Goal: Task Accomplishment & Management: Use online tool/utility

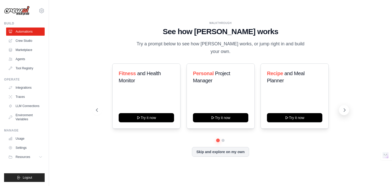
click at [346, 108] on icon at bounding box center [344, 110] width 5 height 5
click at [98, 108] on icon at bounding box center [96, 110] width 5 height 5
click at [347, 108] on button at bounding box center [344, 110] width 10 height 10
click at [96, 108] on icon at bounding box center [96, 110] width 5 height 5
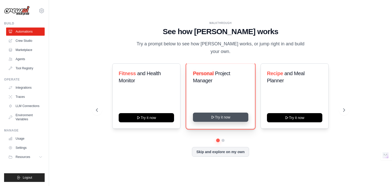
click at [214, 116] on button "Try it now" at bounding box center [220, 117] width 55 height 9
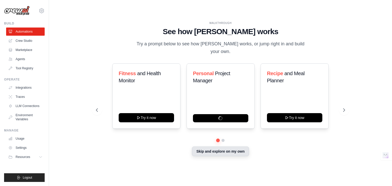
click at [241, 149] on button "Skip and explore on my own" at bounding box center [220, 152] width 57 height 10
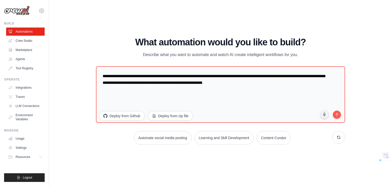
drag, startPoint x: 142, startPoint y: 54, endPoint x: 314, endPoint y: 56, distance: 171.4
click at [314, 56] on div "What automation would you like to build? Describe what you want to automate and…" at bounding box center [220, 47] width 249 height 21
copy p "Describe what you want to automate and watch AI create intelligent workflows fo…"
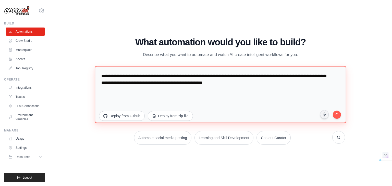
drag, startPoint x: 102, startPoint y: 78, endPoint x: 286, endPoint y: 81, distance: 184.1
click at [286, 81] on textarea "**********" at bounding box center [221, 94] width 252 height 57
paste textarea "**********"
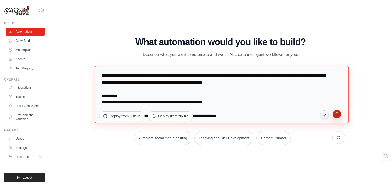
type textarea "**********"
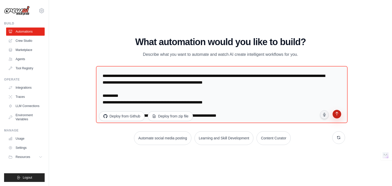
click at [336, 114] on icon "submit" at bounding box center [336, 114] width 5 height 5
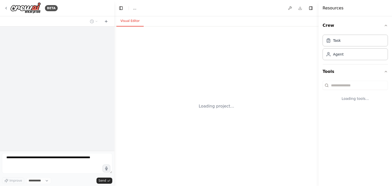
select select "****"
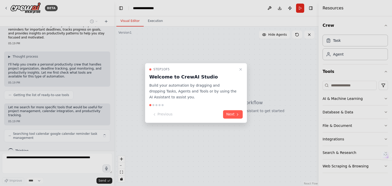
scroll to position [13, 0]
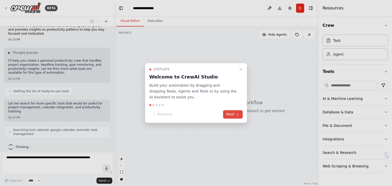
click at [227, 116] on button "Next" at bounding box center [233, 115] width 20 height 8
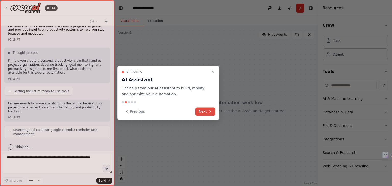
scroll to position [26, 0]
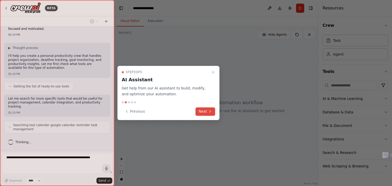
click at [201, 110] on button "Next" at bounding box center [206, 111] width 20 height 8
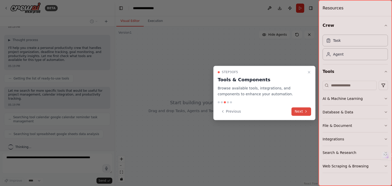
click at [300, 113] on button "Next" at bounding box center [302, 111] width 20 height 8
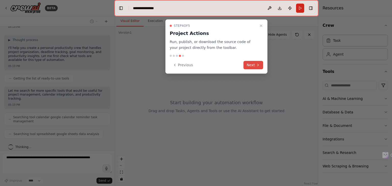
click at [251, 65] on button "Next" at bounding box center [254, 65] width 20 height 8
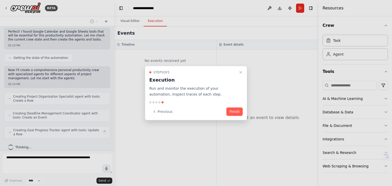
scroll to position [136, 0]
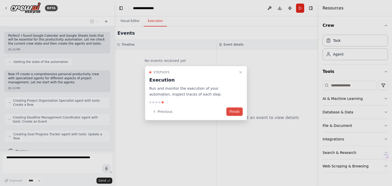
click at [234, 110] on button "Finish" at bounding box center [234, 111] width 16 height 8
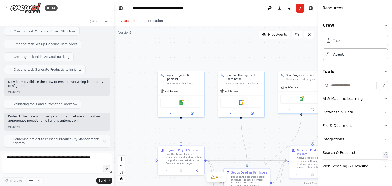
scroll to position [291, 0]
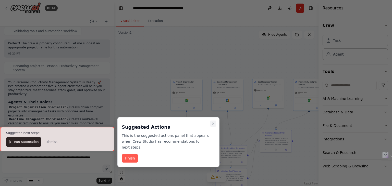
click at [213, 125] on icon "Close walkthrough" at bounding box center [213, 124] width 4 height 4
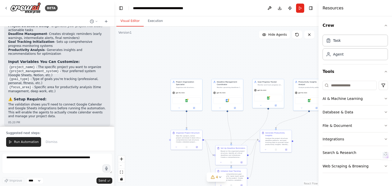
scroll to position [499, 0]
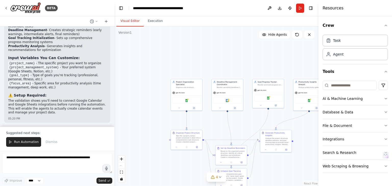
click at [2, 7] on button "Toggle Sidebar" at bounding box center [0, 93] width 4 height 186
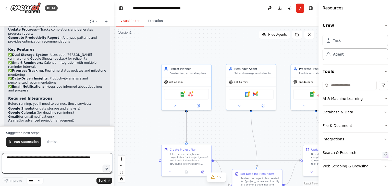
scroll to position [1198, 0]
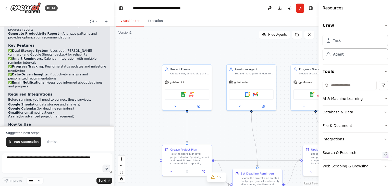
click at [388, 27] on icon "button" at bounding box center [386, 25] width 4 height 4
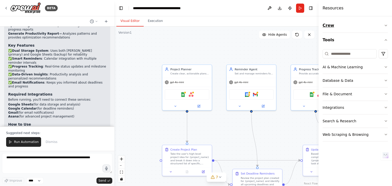
click at [388, 27] on icon "button" at bounding box center [386, 25] width 4 height 4
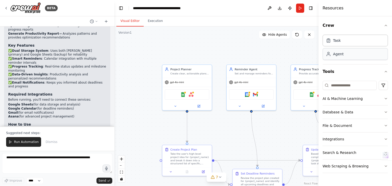
click at [339, 52] on div "Agent" at bounding box center [338, 54] width 10 height 5
click at [338, 57] on div "Agent" at bounding box center [355, 54] width 65 height 12
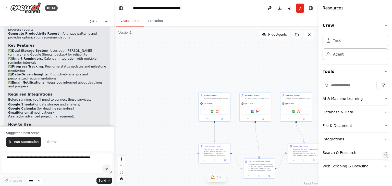
click at [223, 178] on button "7" at bounding box center [217, 177] width 20 height 9
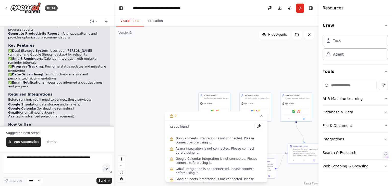
click at [217, 56] on div ".deletable-edge-delete-btn { width: 20px; height: 20px; border: 0px solid #ffff…" at bounding box center [216, 107] width 204 height 160
click at [293, 66] on div ".deletable-edge-delete-btn { width: 20px; height: 20px; border: 0px solid #ffff…" at bounding box center [216, 107] width 204 height 160
click at [174, 85] on div ".deletable-edge-delete-btn { width: 20px; height: 20px; border: 0px solid #ffff…" at bounding box center [216, 107] width 204 height 160
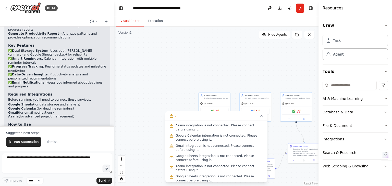
scroll to position [26, 0]
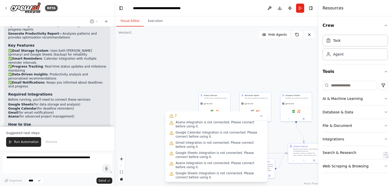
click at [216, 78] on div ".deletable-edge-delete-btn { width: 20px; height: 20px; border: 0px solid #ffff…" at bounding box center [216, 107] width 204 height 160
click at [294, 174] on div ".deletable-edge-delete-btn { width: 20px; height: 20px; border: 0px solid #ffff…" at bounding box center [216, 107] width 204 height 160
click at [121, 174] on button "fit view" at bounding box center [121, 172] width 7 height 7
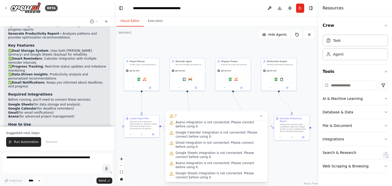
click at [144, 149] on div ".deletable-edge-delete-btn { width: 20px; height: 20px; border: 0px solid #ffff…" at bounding box center [216, 107] width 204 height 160
click at [271, 149] on div ".deletable-edge-delete-btn { width: 20px; height: 20px; border: 0px solid #ffff…" at bounding box center [216, 107] width 204 height 160
click at [3, 10] on div "BETA" at bounding box center [57, 8] width 114 height 16
click at [5, 5] on div "BETA" at bounding box center [31, 7] width 54 height 11
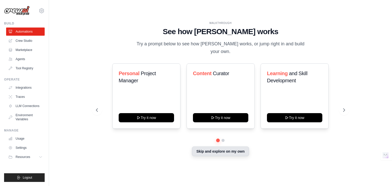
click at [225, 151] on button "Skip and explore on my own" at bounding box center [220, 152] width 57 height 10
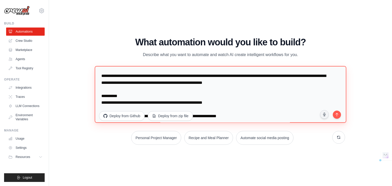
drag, startPoint x: 119, startPoint y: 105, endPoint x: 86, endPoint y: 39, distance: 73.4
click at [86, 39] on div "WALKTHROUGH See how [PERSON_NAME] works Try a prompt below to see how [PERSON_N…" at bounding box center [220, 93] width 327 height 176
paste textarea "**********"
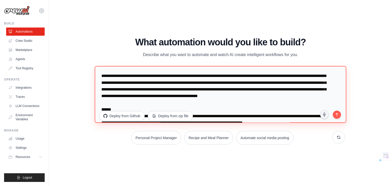
scroll to position [348, 0]
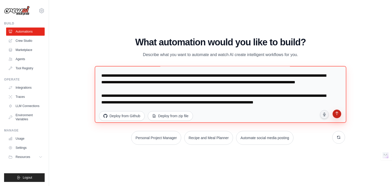
type textarea "**********"
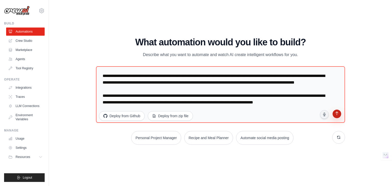
click at [336, 115] on icon "submit" at bounding box center [336, 114] width 5 height 5
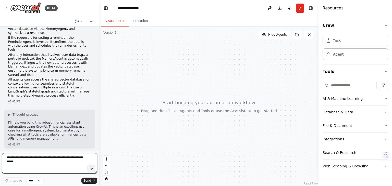
scroll to position [252, 0]
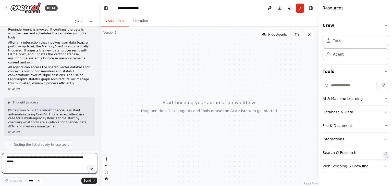
drag, startPoint x: 114, startPoint y: 95, endPoint x: 97, endPoint y: 95, distance: 17.4
click at [97, 95] on div "BETA Develop a robust financial assistant that uses an agentic AI workflow to m…" at bounding box center [196, 93] width 392 height 186
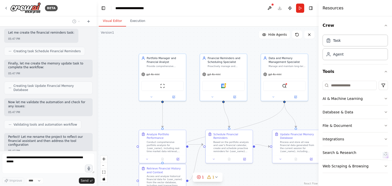
scroll to position [745, 0]
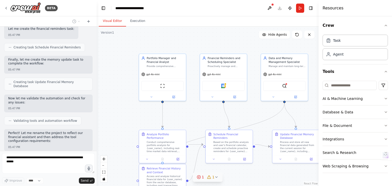
click at [202, 178] on span "1" at bounding box center [203, 177] width 2 height 5
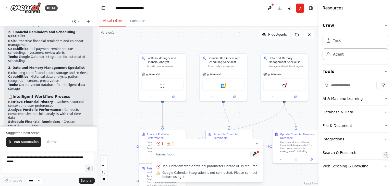
click at [255, 156] on button at bounding box center [254, 154] width 9 height 6
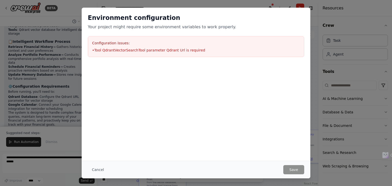
scroll to position [1001, 0]
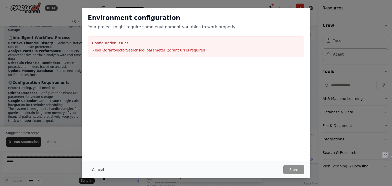
click at [161, 41] on h3 "Configuration issues:" at bounding box center [196, 43] width 208 height 5
click at [249, 4] on div "Environment configuration Your project might require some environment variables…" at bounding box center [196, 93] width 392 height 186
click at [97, 172] on button "Cancel" at bounding box center [98, 169] width 20 height 9
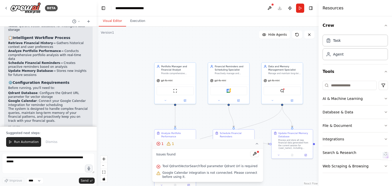
click at [162, 145] on span "1" at bounding box center [162, 143] width 2 height 5
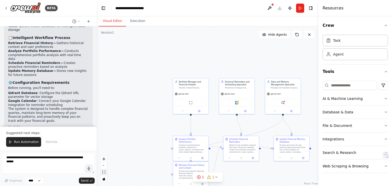
click at [103, 174] on button "fit view" at bounding box center [104, 172] width 7 height 7
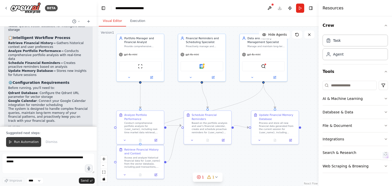
click at [34, 142] on span "Run Automation" at bounding box center [26, 142] width 25 height 4
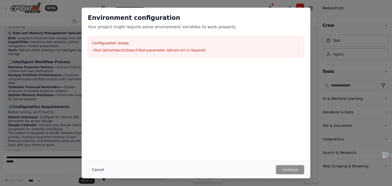
click at [100, 169] on button "Cancel" at bounding box center [98, 169] width 20 height 9
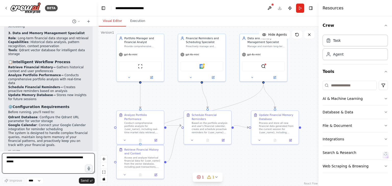
click at [49, 158] on textarea at bounding box center [48, 163] width 93 height 20
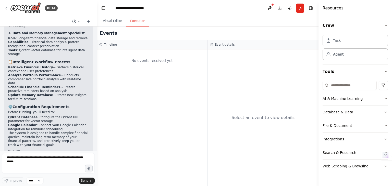
click at [136, 23] on button "Execution" at bounding box center [137, 21] width 23 height 11
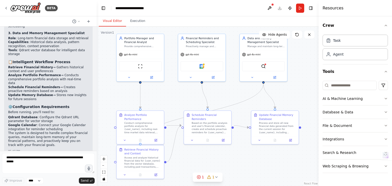
click at [112, 22] on button "Visual Editor" at bounding box center [112, 21] width 27 height 11
click at [301, 7] on button "Run" at bounding box center [300, 8] width 8 height 9
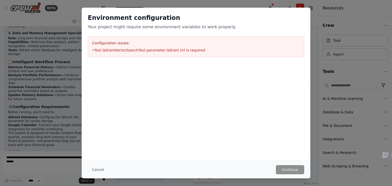
click at [56, 167] on div "Environment configuration Your project might require some environment variables…" at bounding box center [196, 93] width 392 height 186
click at [99, 170] on button "Cancel" at bounding box center [98, 169] width 20 height 9
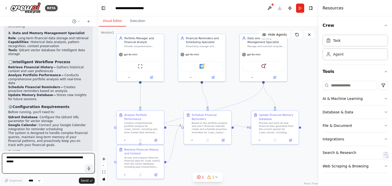
click at [67, 158] on textarea at bounding box center [48, 163] width 93 height 20
type textarea "**********"
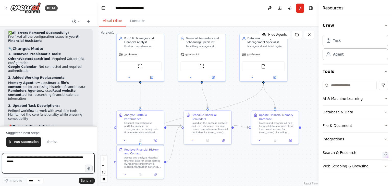
scroll to position [1556, 0]
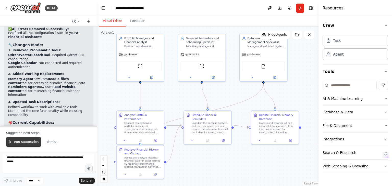
click at [32, 142] on span "Run Automation" at bounding box center [26, 142] width 25 height 4
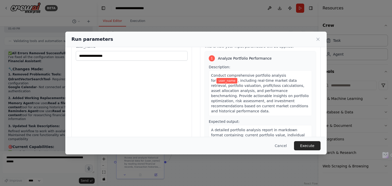
scroll to position [0, 0]
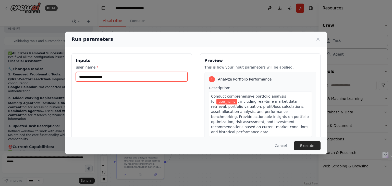
click at [139, 76] on input "user_name *" at bounding box center [132, 77] width 112 height 10
type input "******"
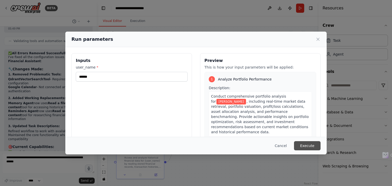
click at [301, 146] on button "Execute" at bounding box center [307, 145] width 27 height 9
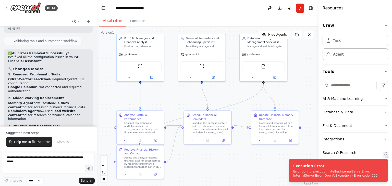
scroll to position [1556, 0]
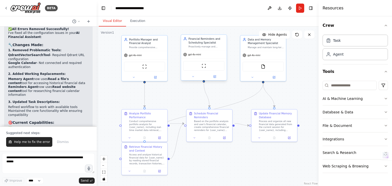
click at [200, 57] on div "gpt-4o-mini" at bounding box center [204, 55] width 46 height 8
click at [157, 62] on div "ScrapeWebsiteTool" at bounding box center [144, 66] width 41 height 10
click at [155, 79] on div at bounding box center [145, 76] width 46 height 7
click at [157, 77] on icon at bounding box center [155, 77] width 2 height 2
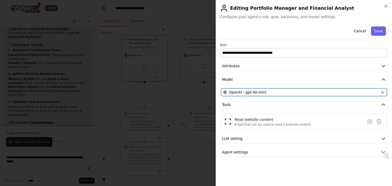
click at [302, 90] on div "OpenAI - gpt-4o-mini" at bounding box center [300, 92] width 155 height 5
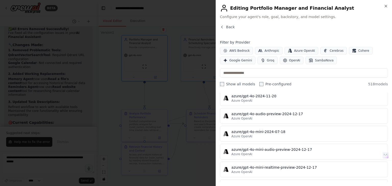
scroll to position [4582, 0]
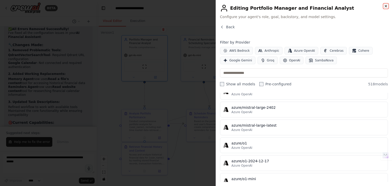
click at [386, 5] on icon "button" at bounding box center [386, 6] width 4 height 4
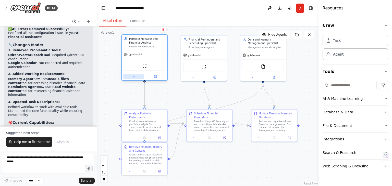
click at [137, 77] on button at bounding box center [133, 77] width 21 height 4
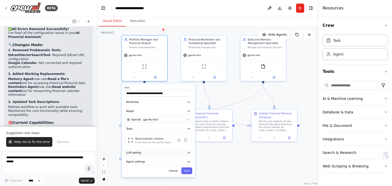
click at [166, 153] on button "LLM setting" at bounding box center [158, 153] width 67 height 7
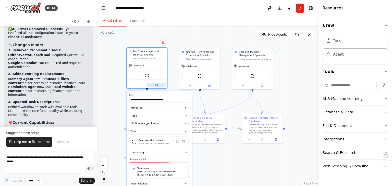
click at [158, 85] on icon at bounding box center [157, 85] width 2 height 2
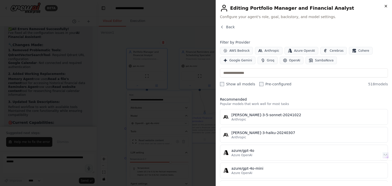
click at [386, 5] on icon "button" at bounding box center [386, 6] width 4 height 4
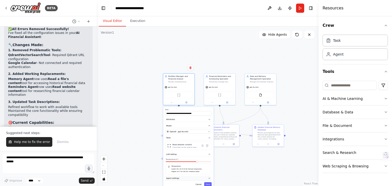
click at [206, 176] on button "Agent settings" at bounding box center [188, 178] width 46 height 5
click at [102, 172] on button "fit view" at bounding box center [104, 172] width 7 height 7
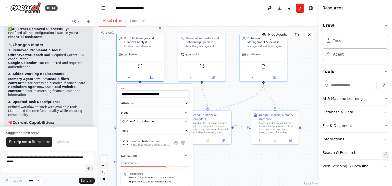
click at [104, 163] on button "zoom out" at bounding box center [104, 166] width 7 height 7
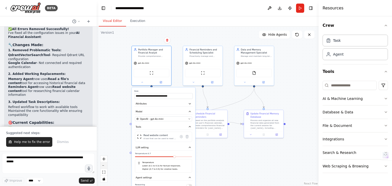
click at [104, 163] on button "zoom out" at bounding box center [104, 166] width 7 height 7
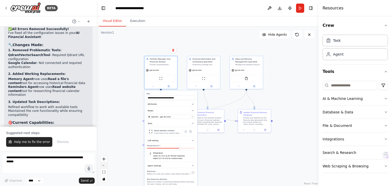
click at [104, 163] on button "zoom out" at bounding box center [104, 166] width 7 height 7
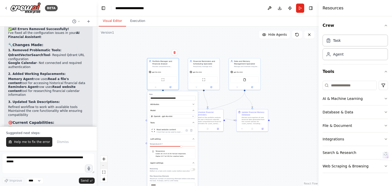
click at [104, 163] on div "React Flow controls" at bounding box center [104, 169] width 7 height 27
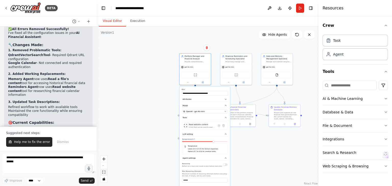
click at [105, 171] on icon "fit view" at bounding box center [103, 172] width 3 height 3
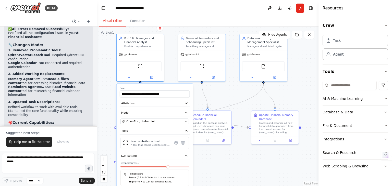
click at [219, 169] on div ".deletable-edge-delete-btn { width: 20px; height: 20px; border: 0px solid #ffff…" at bounding box center [208, 107] width 222 height 160
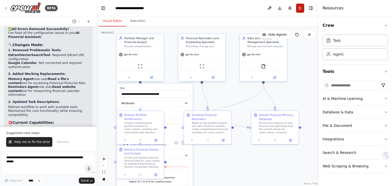
click at [303, 9] on button "Run" at bounding box center [300, 8] width 8 height 9
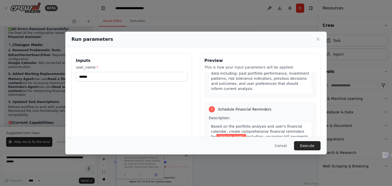
scroll to position [190, 0]
click at [307, 145] on button "Execute" at bounding box center [307, 145] width 27 height 9
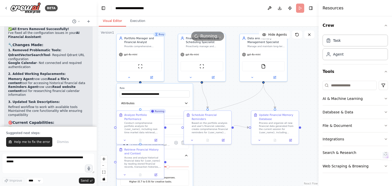
click at [390, 17] on div "Crew Task Agent Tools AI & Machine Learning Database & Data File & Document Int…" at bounding box center [356, 101] width 74 height 170
drag, startPoint x: 390, startPoint y: 18, endPoint x: 390, endPoint y: 25, distance: 7.7
click at [390, 25] on div "Crew Task Agent Tools AI & Machine Learning Database & Data File & Document Int…" at bounding box center [356, 101] width 74 height 170
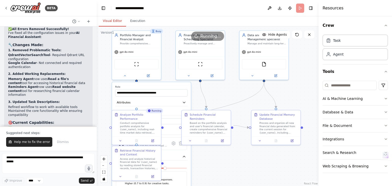
click at [200, 156] on div ".deletable-edge-delete-btn { width: 20px; height: 20px; border: 0px solid #ffff…" at bounding box center [208, 107] width 222 height 160
click at [137, 64] on img at bounding box center [136, 63] width 5 height 5
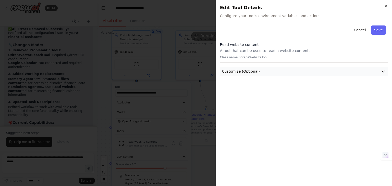
click at [336, 69] on button "Customize (Optional)" at bounding box center [304, 71] width 168 height 9
click at [385, 7] on icon "button" at bounding box center [386, 6] width 4 height 4
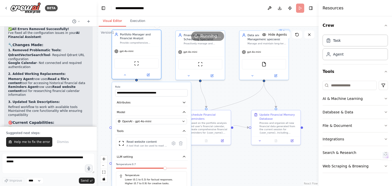
click at [124, 77] on div at bounding box center [136, 75] width 49 height 8
click at [126, 75] on icon at bounding box center [124, 75] width 3 height 3
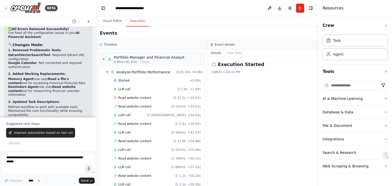
click at [137, 21] on button "Execution" at bounding box center [137, 21] width 23 height 11
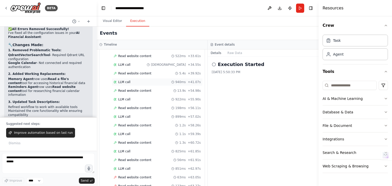
scroll to position [0, 0]
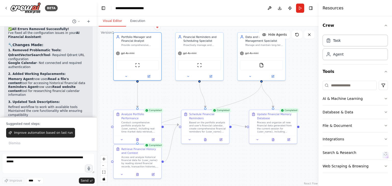
click at [107, 22] on button "Visual Editor" at bounding box center [112, 21] width 27 height 11
click at [138, 127] on div "Conduct comprehensive portfolio analysis for {user_name}, including real-time m…" at bounding box center [141, 126] width 38 height 13
click at [122, 138] on icon at bounding box center [121, 139] width 3 height 3
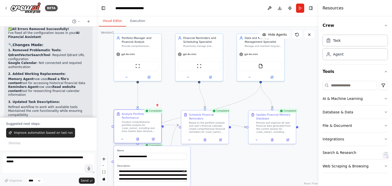
click at [124, 138] on div at bounding box center [137, 139] width 47 height 8
click at [122, 138] on icon at bounding box center [122, 139] width 3 height 3
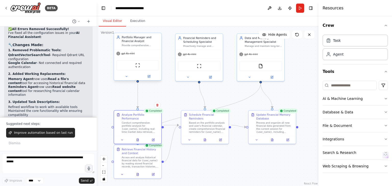
scroll to position [1556, 0]
click at [272, 10] on button at bounding box center [270, 8] width 8 height 9
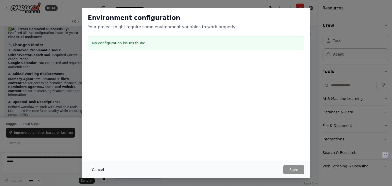
click at [100, 173] on button "Cancel" at bounding box center [98, 169] width 20 height 9
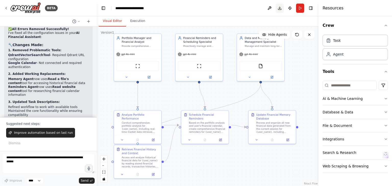
click at [279, 9] on button "Download" at bounding box center [280, 8] width 8 height 9
